Goal: Information Seeking & Learning: Learn about a topic

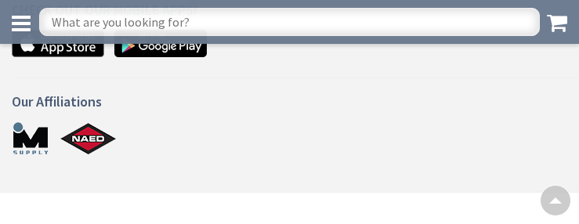
scroll to position [1246, 0]
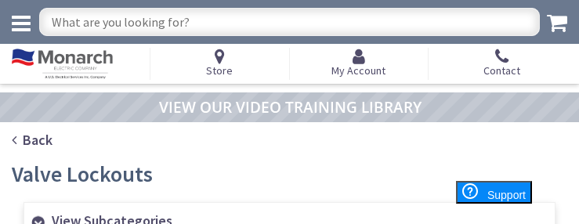
scroll to position [988, 0]
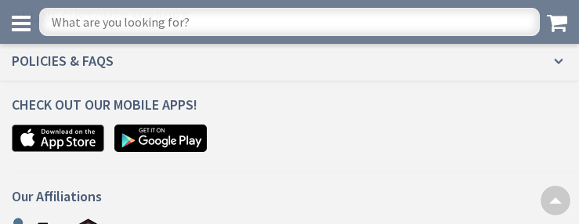
scroll to position [2046, 0]
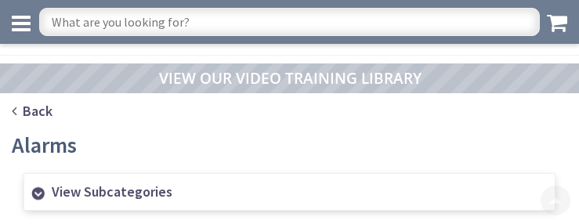
scroll to position [997, 0]
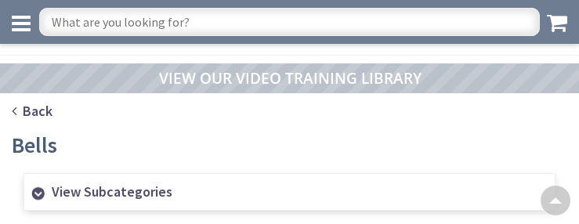
scroll to position [1518, 0]
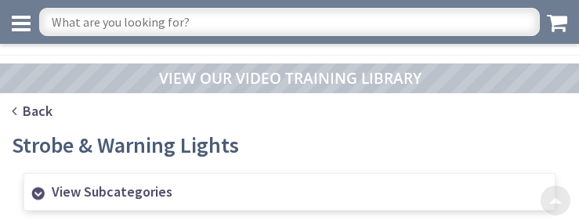
scroll to position [988, 0]
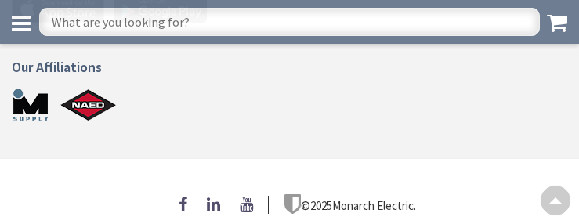
scroll to position [944, 0]
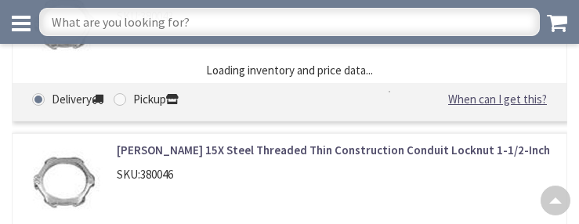
scroll to position [2765, 0]
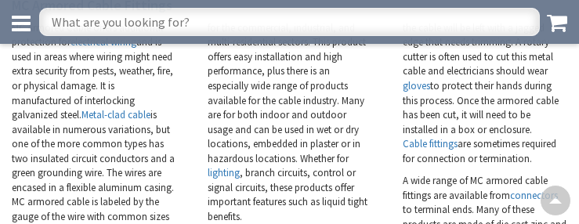
scroll to position [3560, 0]
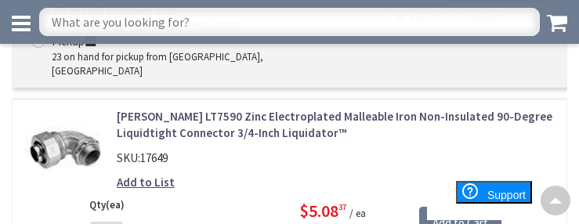
scroll to position [3331, 0]
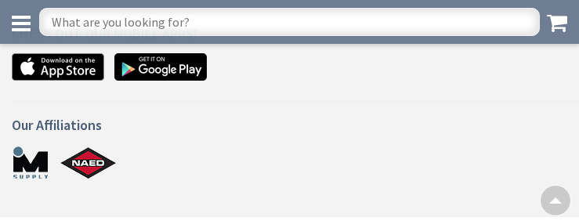
scroll to position [1482, 0]
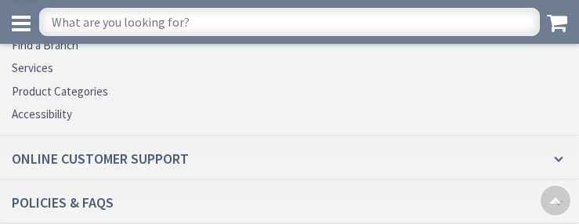
scroll to position [3294, 0]
